Goal: Task Accomplishment & Management: Complete application form

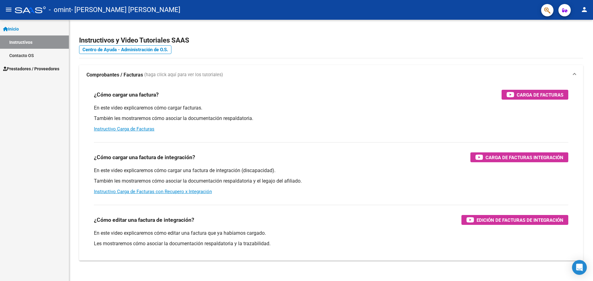
click at [29, 71] on span "Prestadores / Proveedores" at bounding box center [31, 68] width 56 height 7
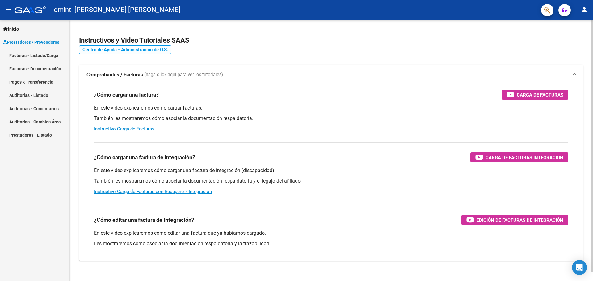
click at [138, 50] on link "Centro de Ayuda - Administración de O.S." at bounding box center [125, 49] width 92 height 9
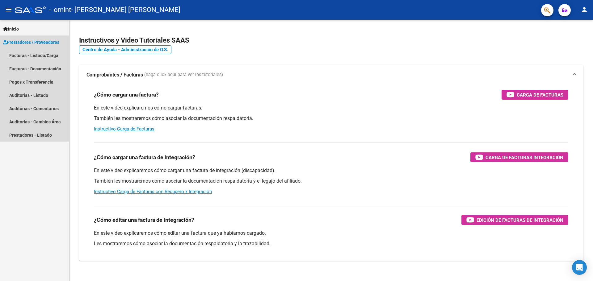
click at [28, 41] on span "Prestadores / Proveedores" at bounding box center [31, 42] width 56 height 7
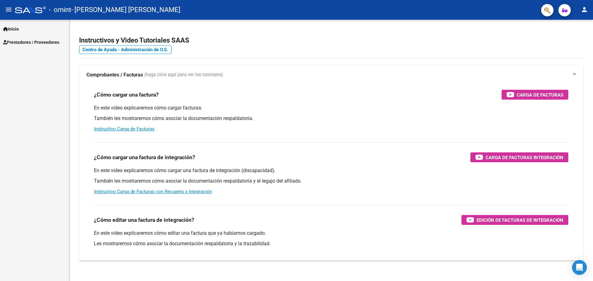
click at [29, 53] on div "Inicio Instructivos Contacto OS Prestadores / Proveedores Facturas - Listado/Ca…" at bounding box center [34, 151] width 69 height 262
click at [33, 39] on span "Prestadores / Proveedores" at bounding box center [31, 42] width 56 height 7
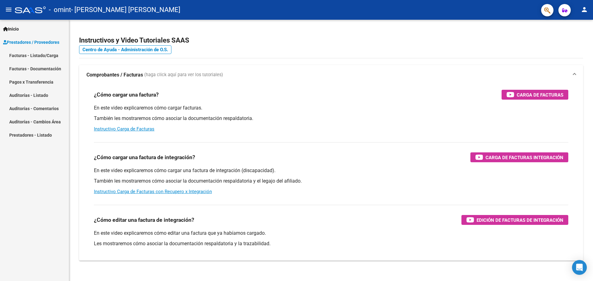
click at [31, 53] on link "Facturas - Listado/Carga" at bounding box center [34, 55] width 69 height 13
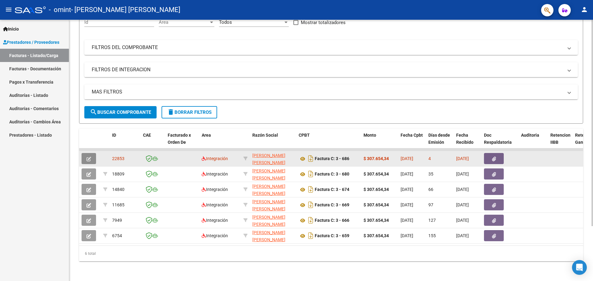
click at [88, 157] on icon "button" at bounding box center [88, 159] width 5 height 5
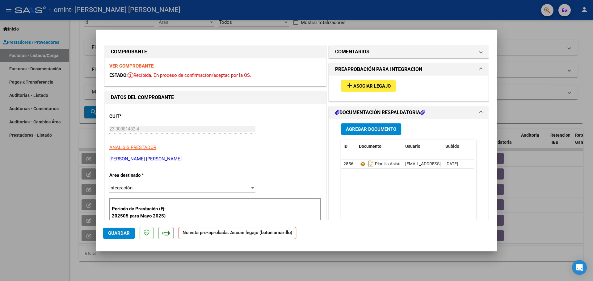
click at [363, 84] on span "Asociar Legajo" at bounding box center [371, 86] width 37 height 6
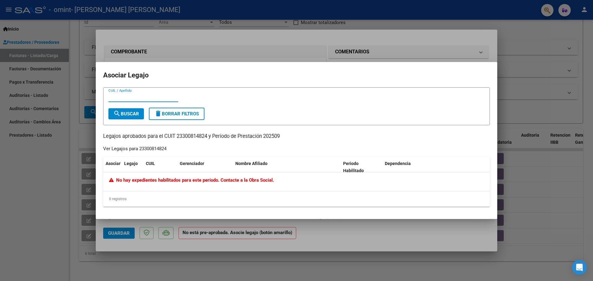
click at [517, 98] on div at bounding box center [296, 140] width 593 height 281
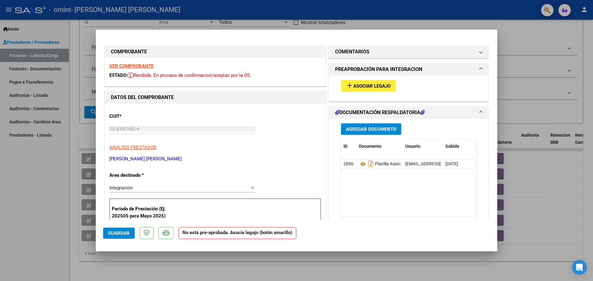
click at [517, 40] on div at bounding box center [296, 140] width 593 height 281
type input "$ 0,00"
